Goal: Task Accomplishment & Management: Manage account settings

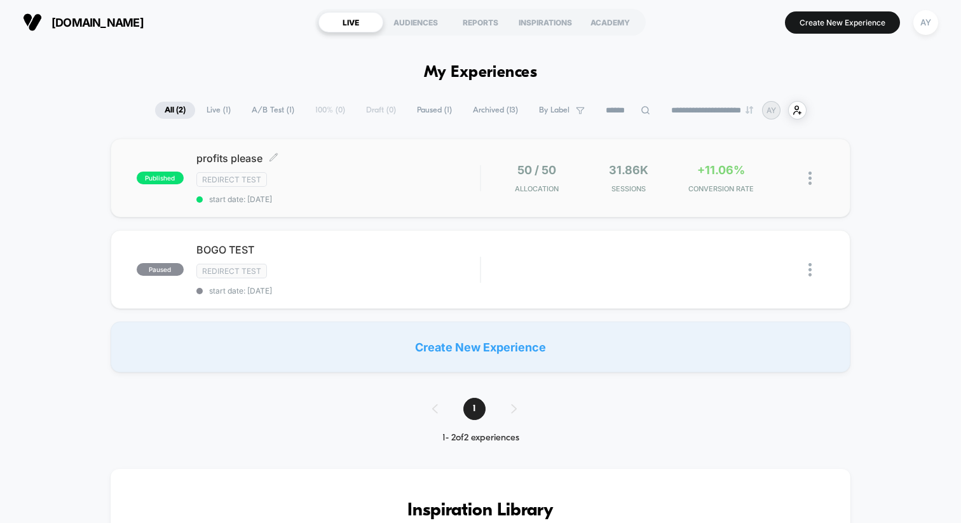
click at [399, 196] on span "start date: [DATE]" at bounding box center [337, 199] width 283 height 10
click at [812, 173] on div at bounding box center [817, 178] width 16 height 30
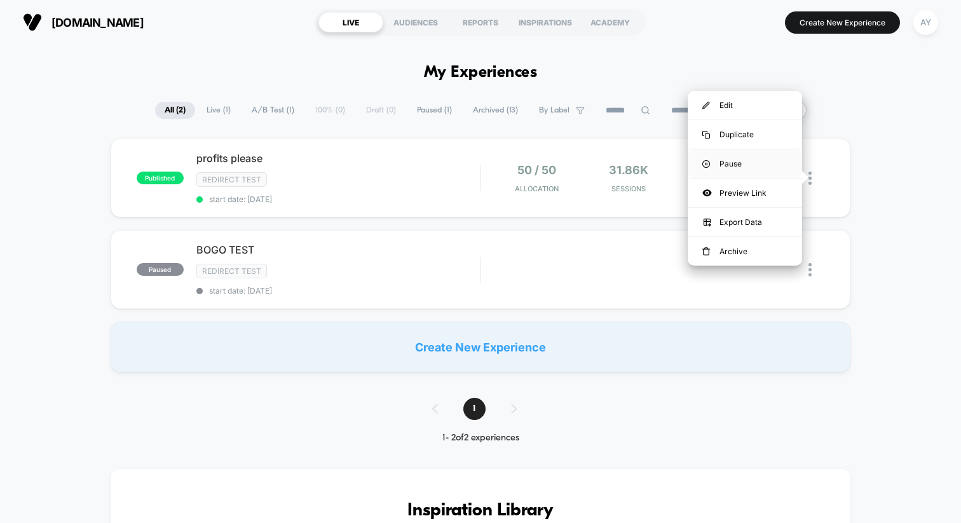
click at [766, 160] on div "Pause" at bounding box center [745, 163] width 114 height 29
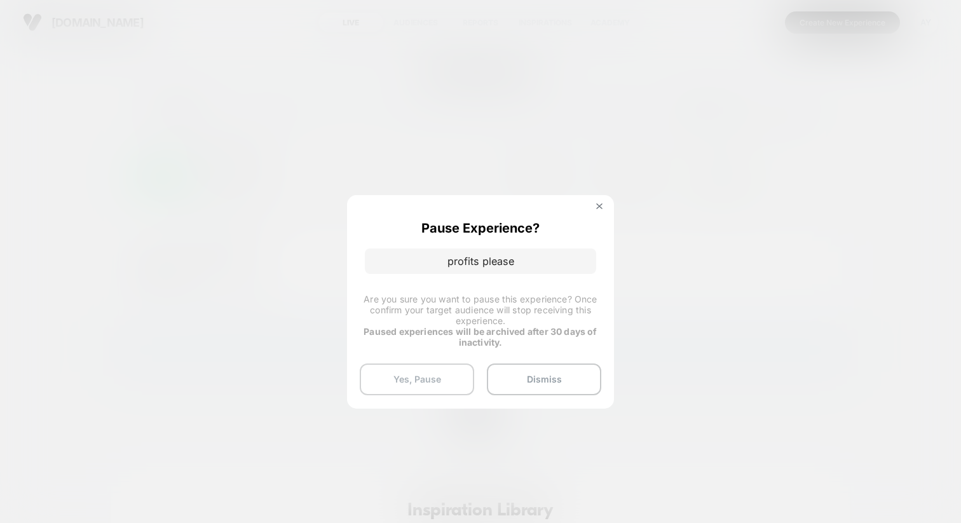
click at [449, 387] on button "Yes, Pause" at bounding box center [417, 380] width 114 height 32
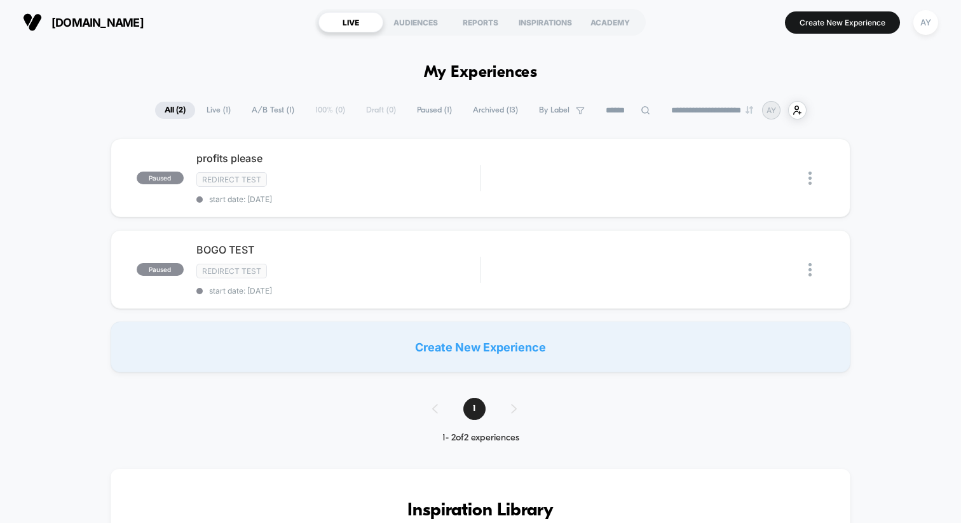
click at [219, 116] on span "Live ( 1 )" at bounding box center [218, 110] width 43 height 17
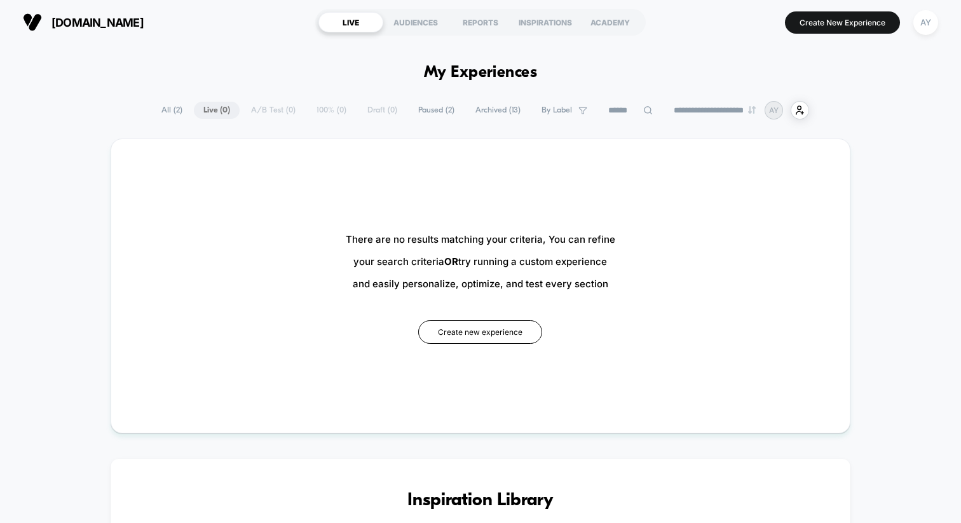
click at [269, 112] on div "**********" at bounding box center [480, 110] width 657 height 18
click at [450, 107] on span "Paused ( 2 )" at bounding box center [436, 110] width 55 height 17
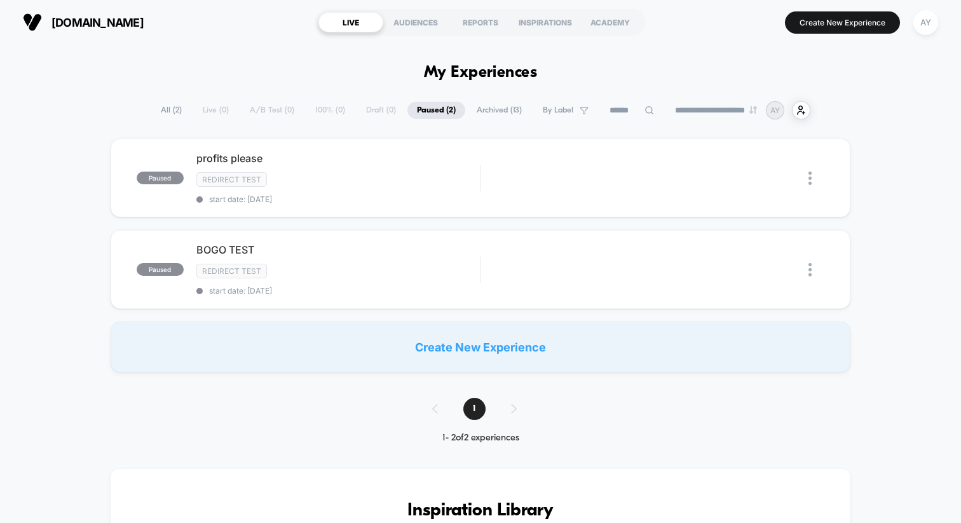
click at [163, 109] on span "All ( 2 )" at bounding box center [171, 110] width 40 height 17
